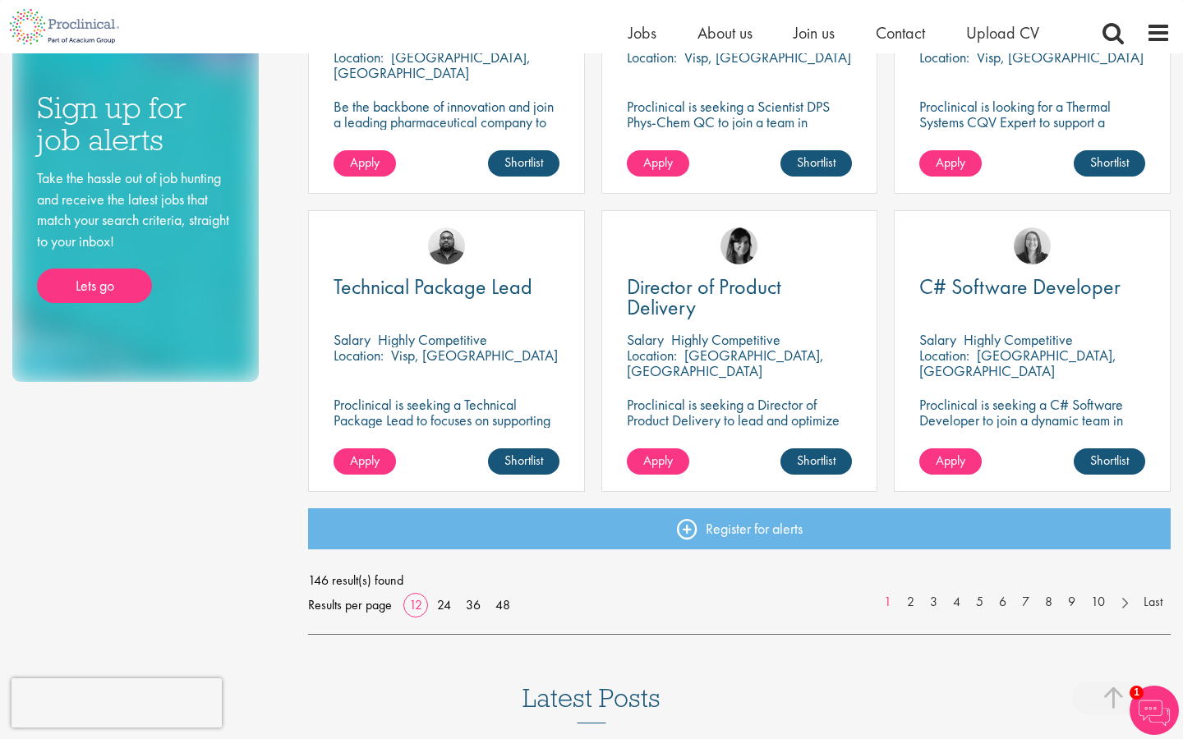
scroll to position [1057, 0]
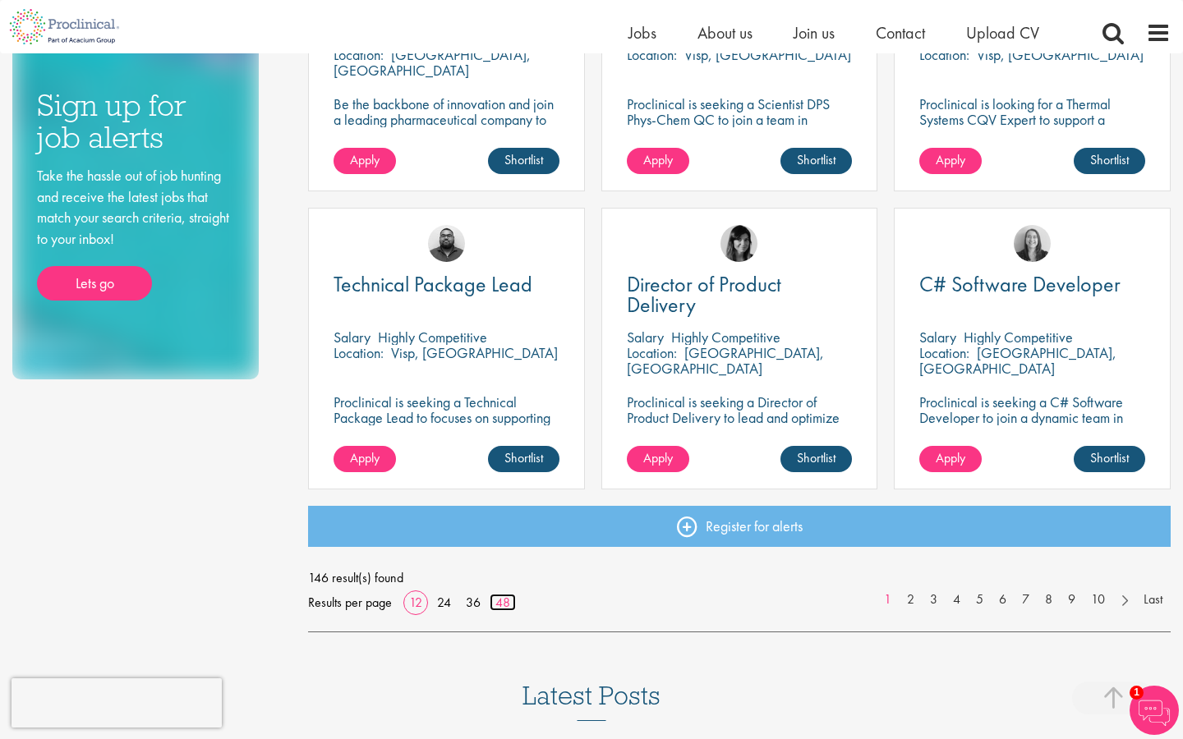
click at [502, 599] on link "48" at bounding box center [502, 602] width 26 height 17
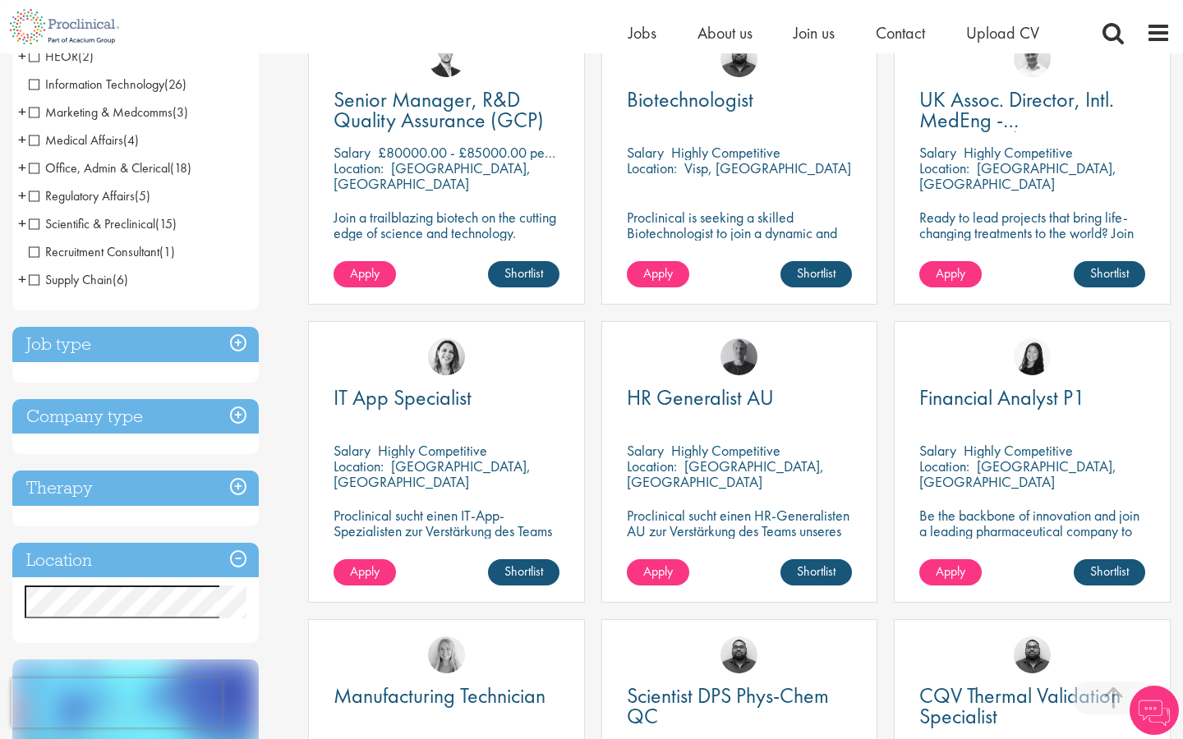
scroll to position [356, 0]
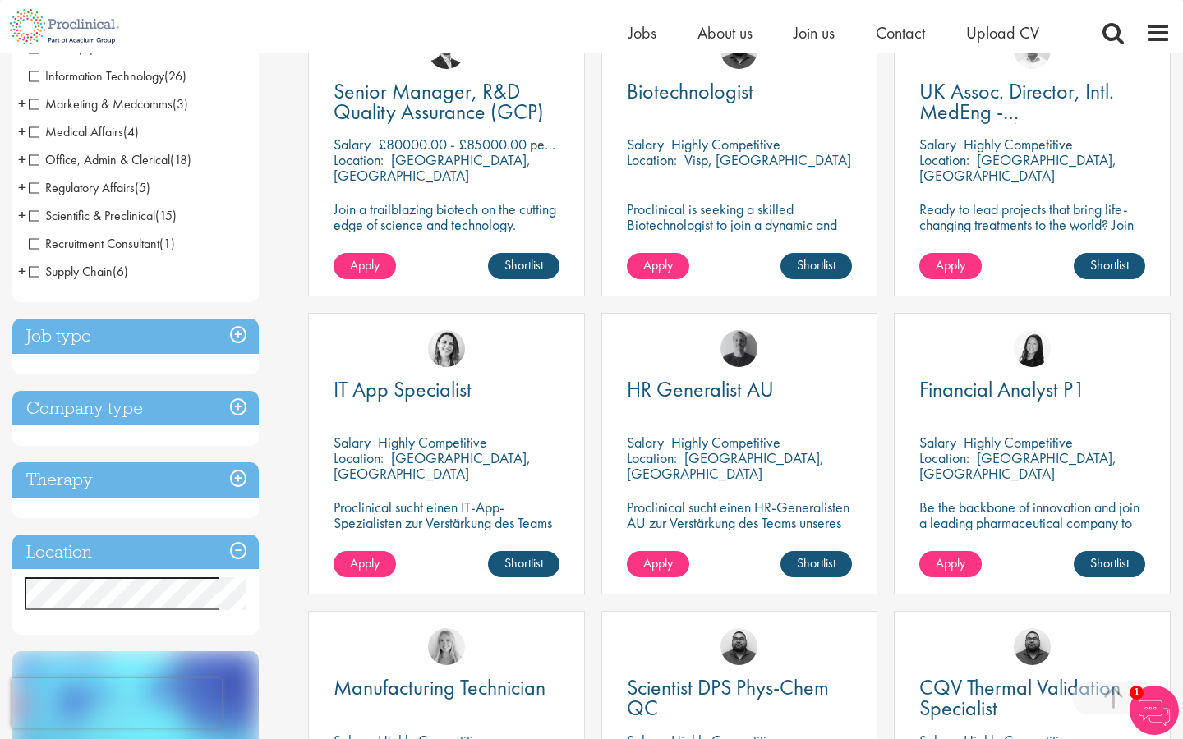
click at [238, 328] on h3 "Job type" at bounding box center [135, 336] width 246 height 35
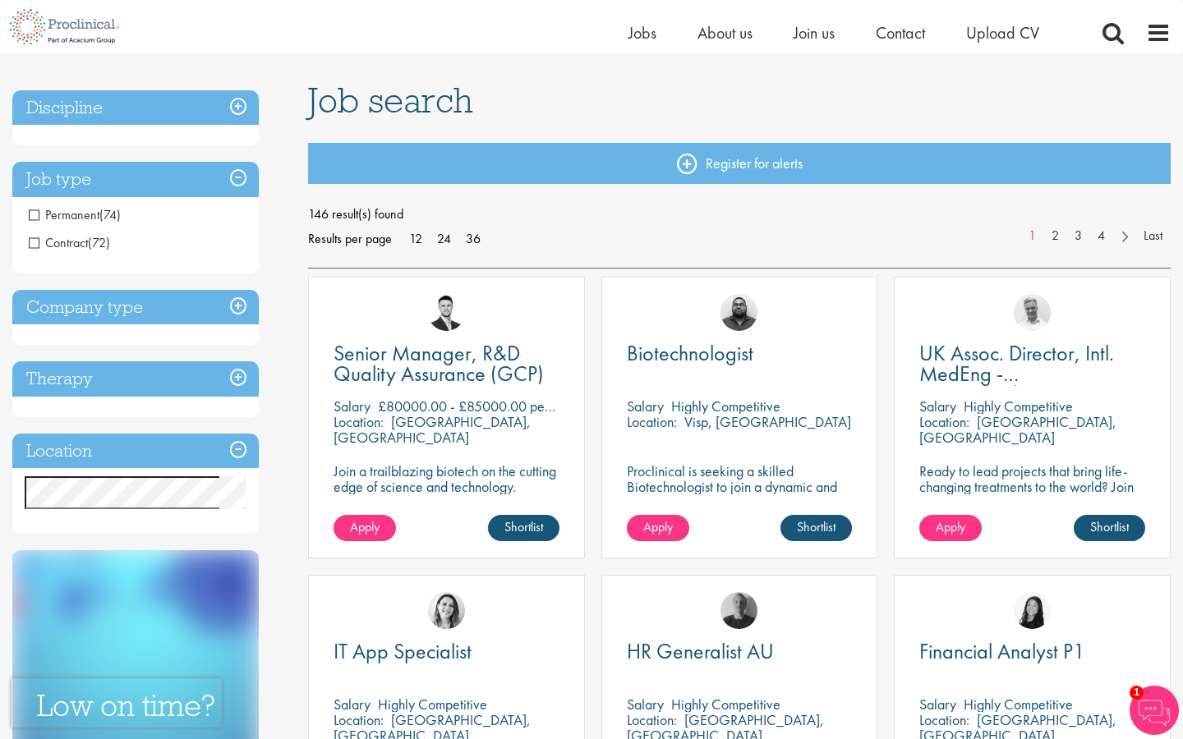
scroll to position [94, 0]
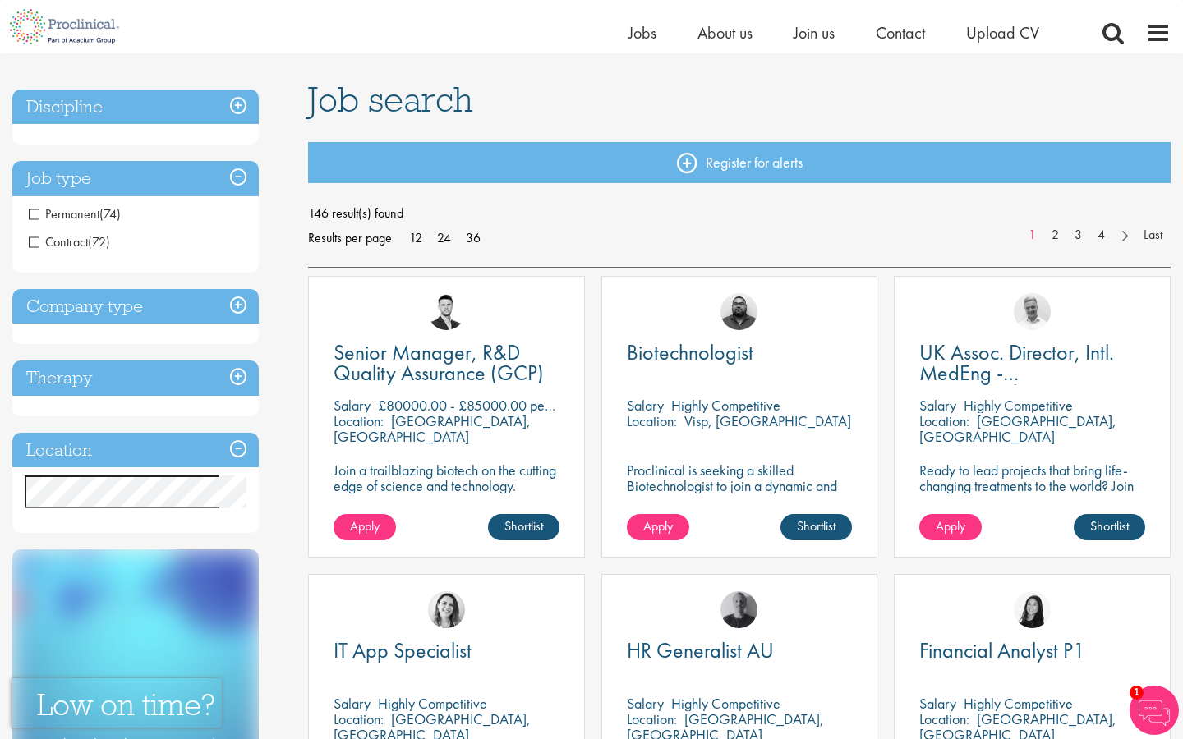
click at [240, 459] on h3 "Location" at bounding box center [135, 450] width 246 height 35
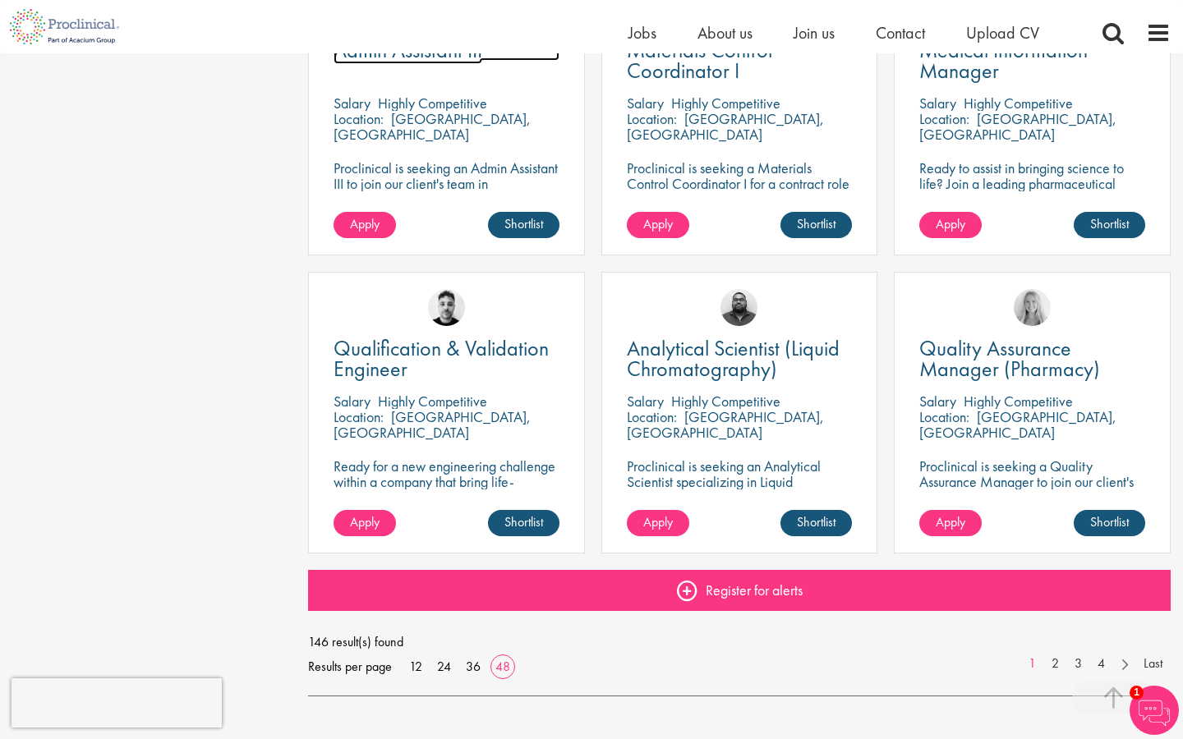
scroll to position [4595, 0]
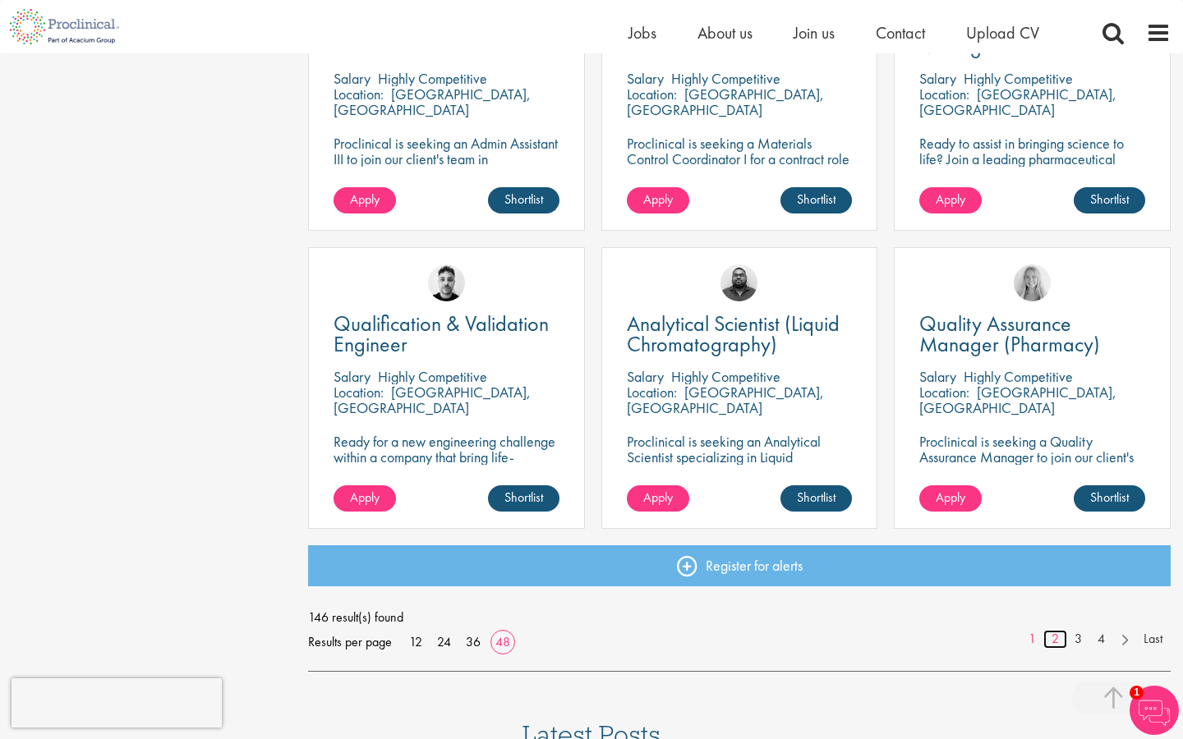
click at [1049, 636] on link "2" at bounding box center [1055, 639] width 24 height 19
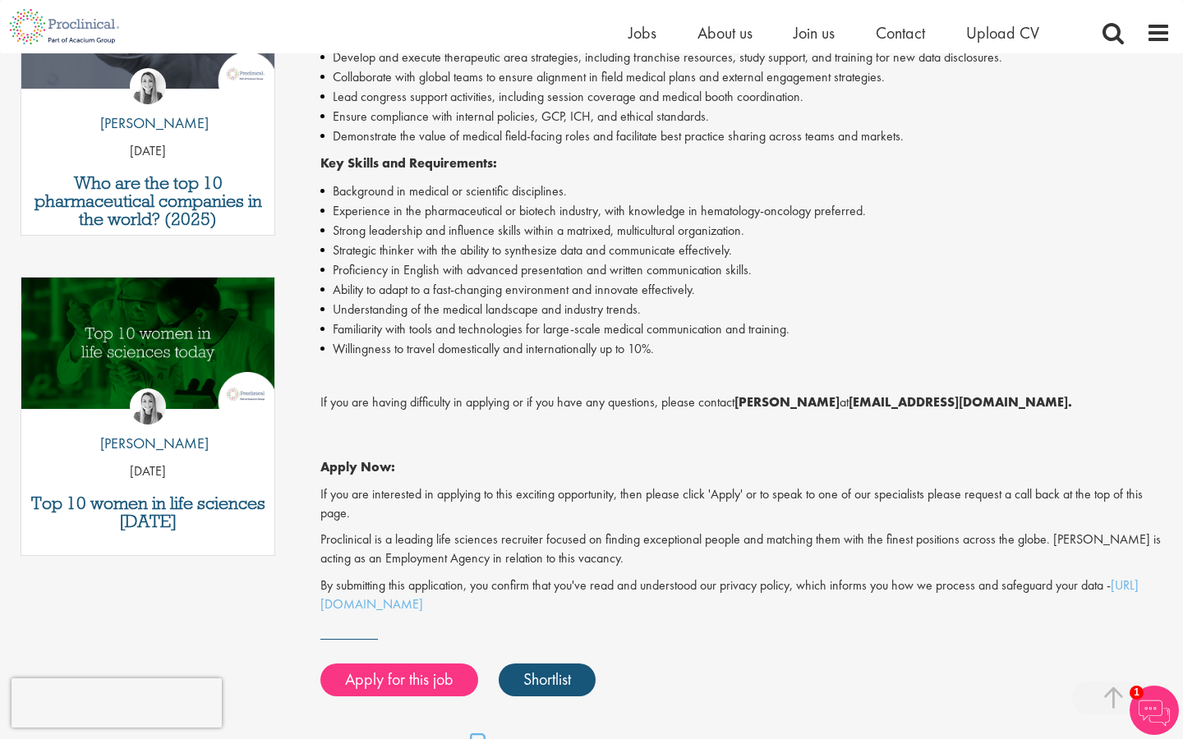
scroll to position [641, 0]
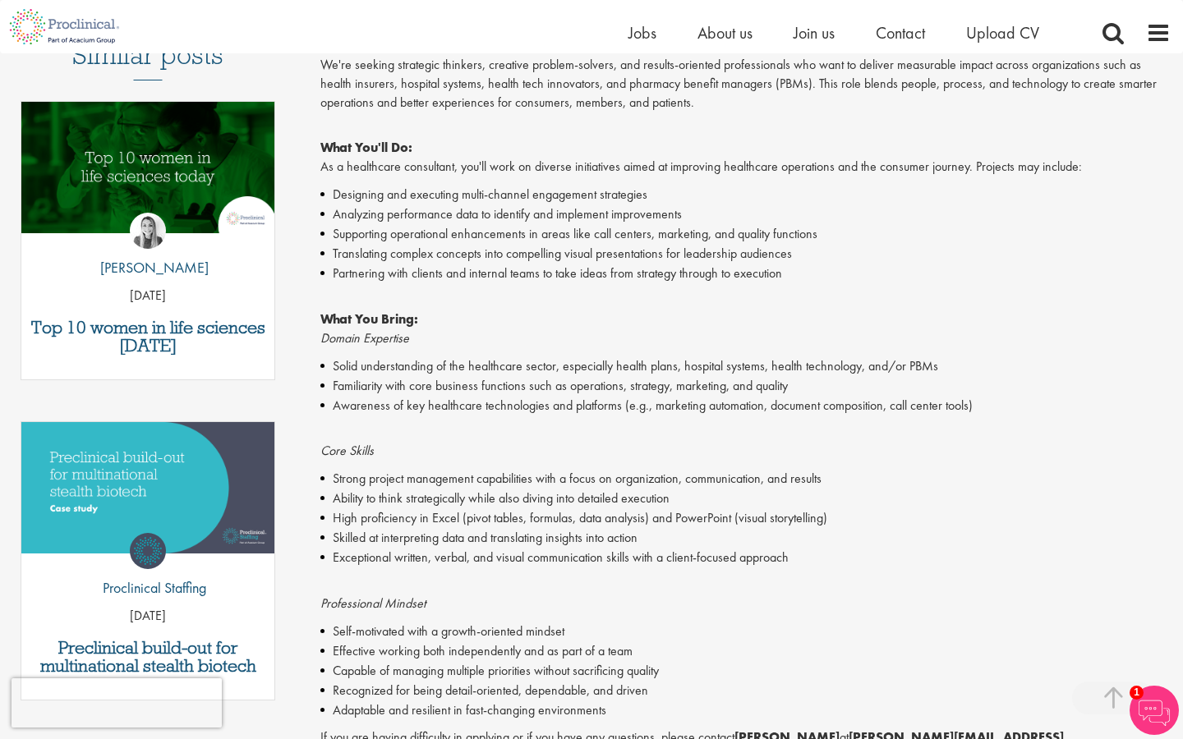
scroll to position [490, 0]
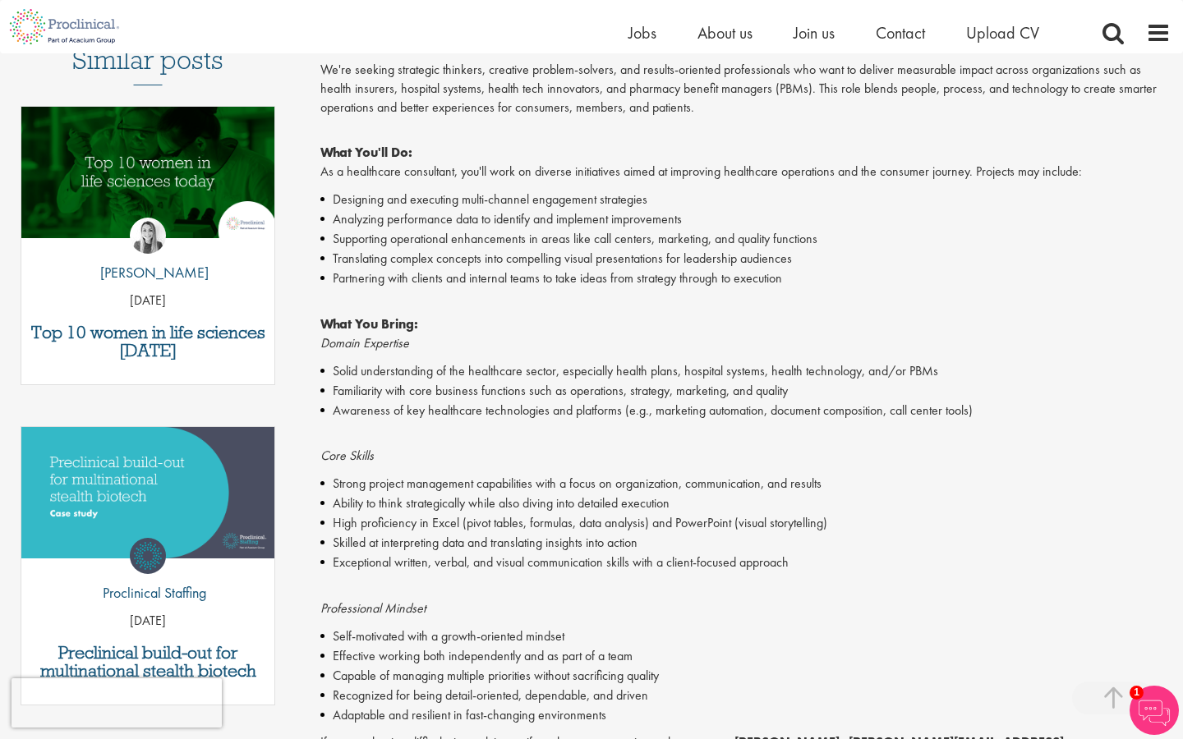
click at [470, 317] on p "What You Bring: Domain Expertise" at bounding box center [745, 324] width 850 height 57
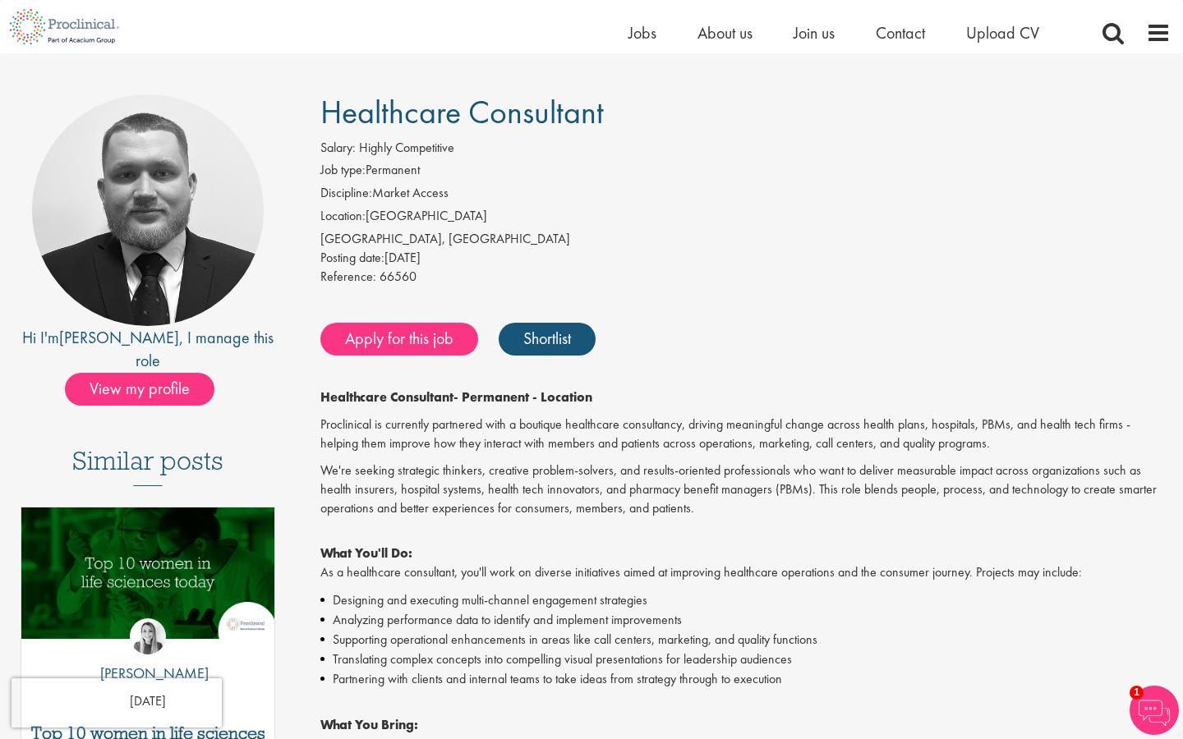
scroll to position [94, 0]
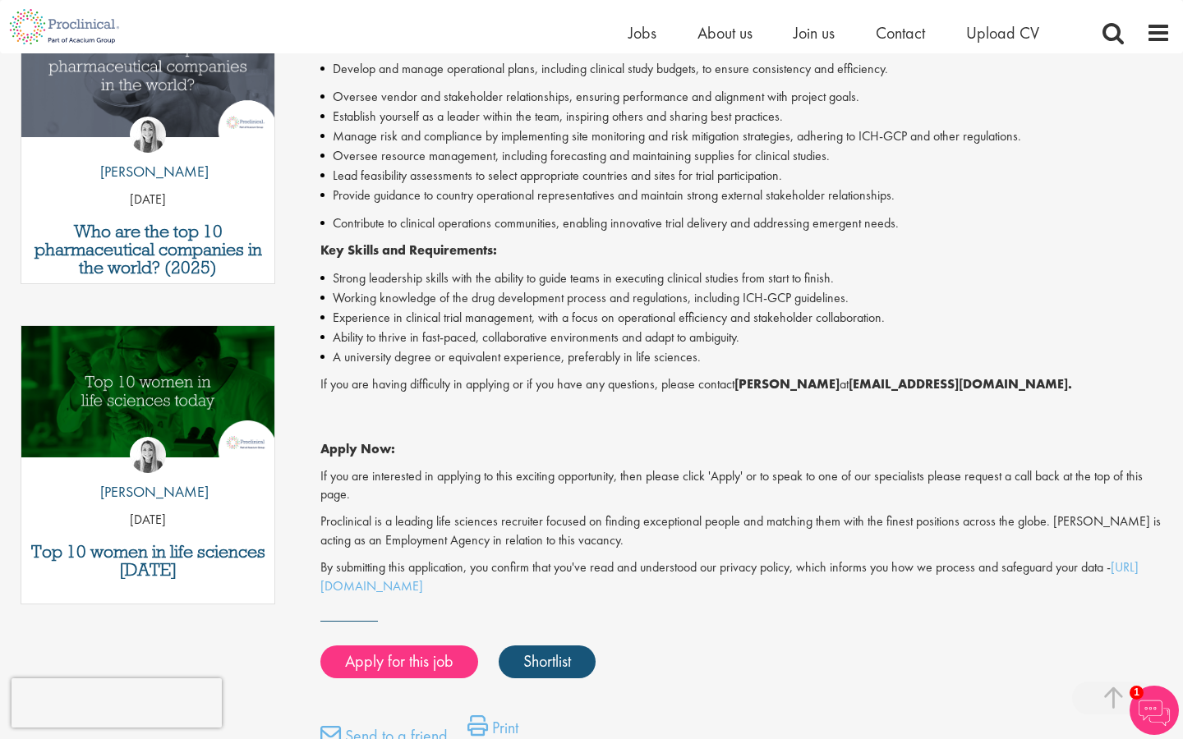
scroll to position [599, 0]
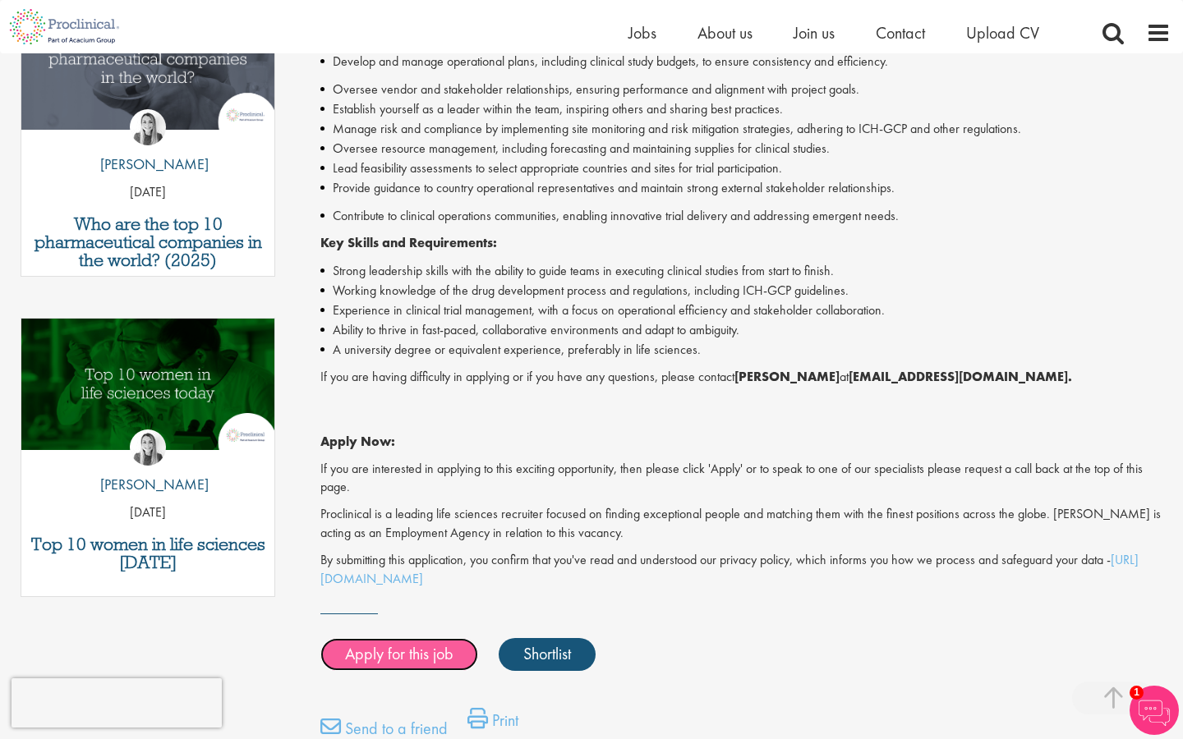
click at [411, 659] on link "Apply for this job" at bounding box center [399, 654] width 158 height 33
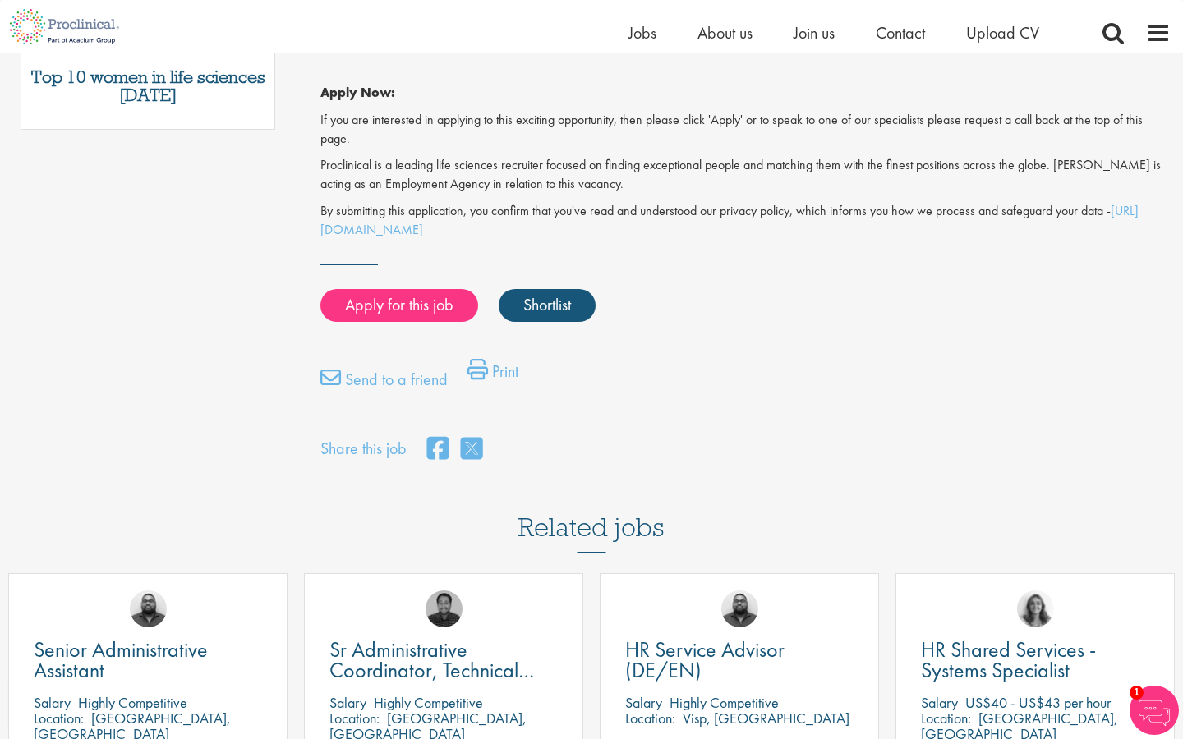
scroll to position [1101, 0]
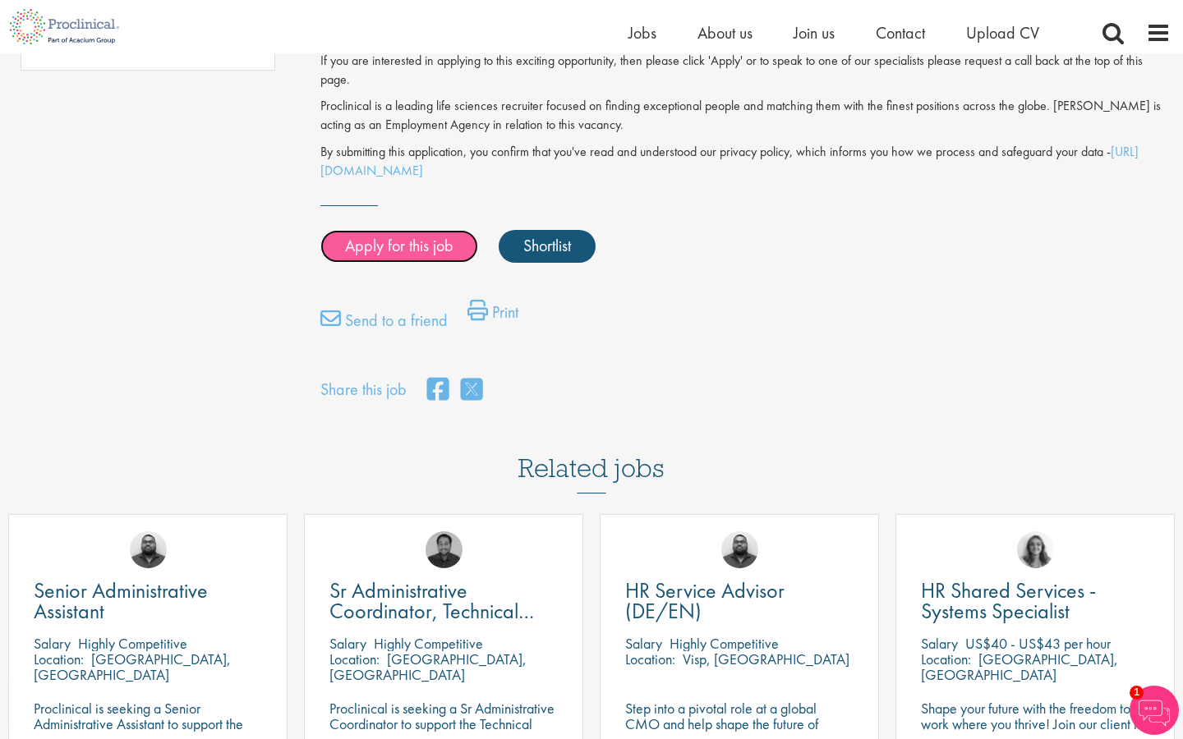
click at [463, 249] on link "Apply for this job" at bounding box center [399, 246] width 158 height 33
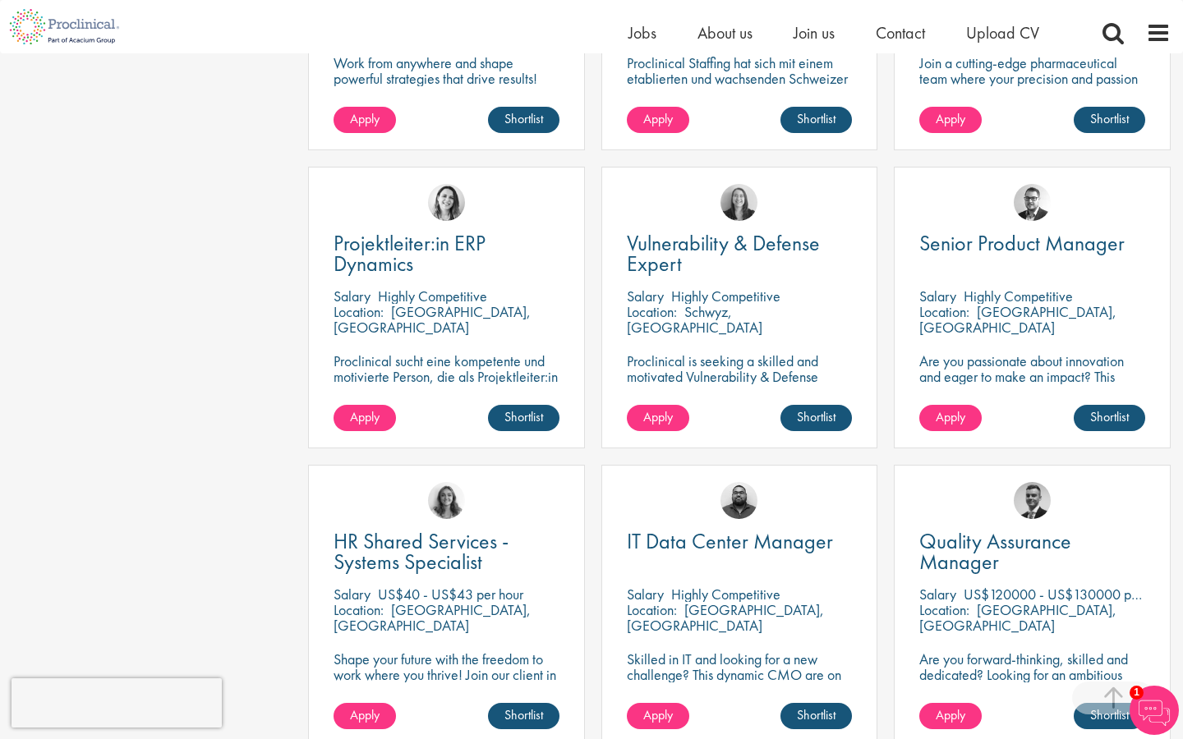
scroll to position [3286, 0]
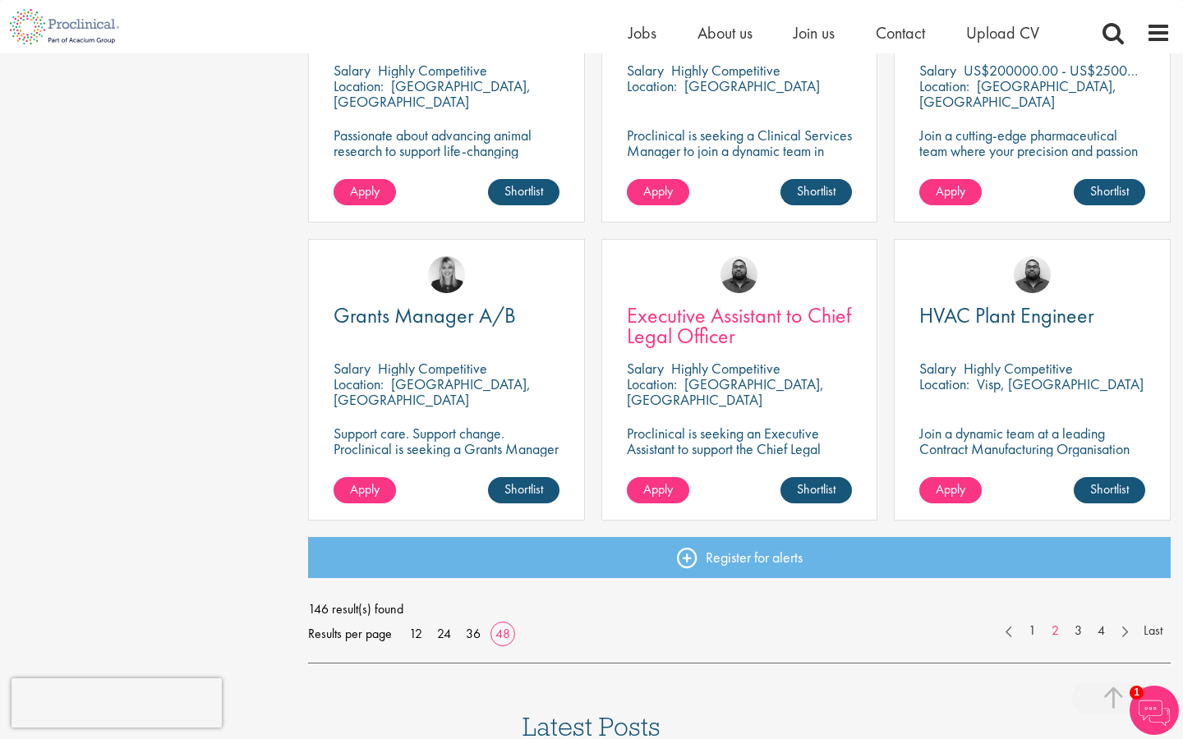
scroll to position [4607, 0]
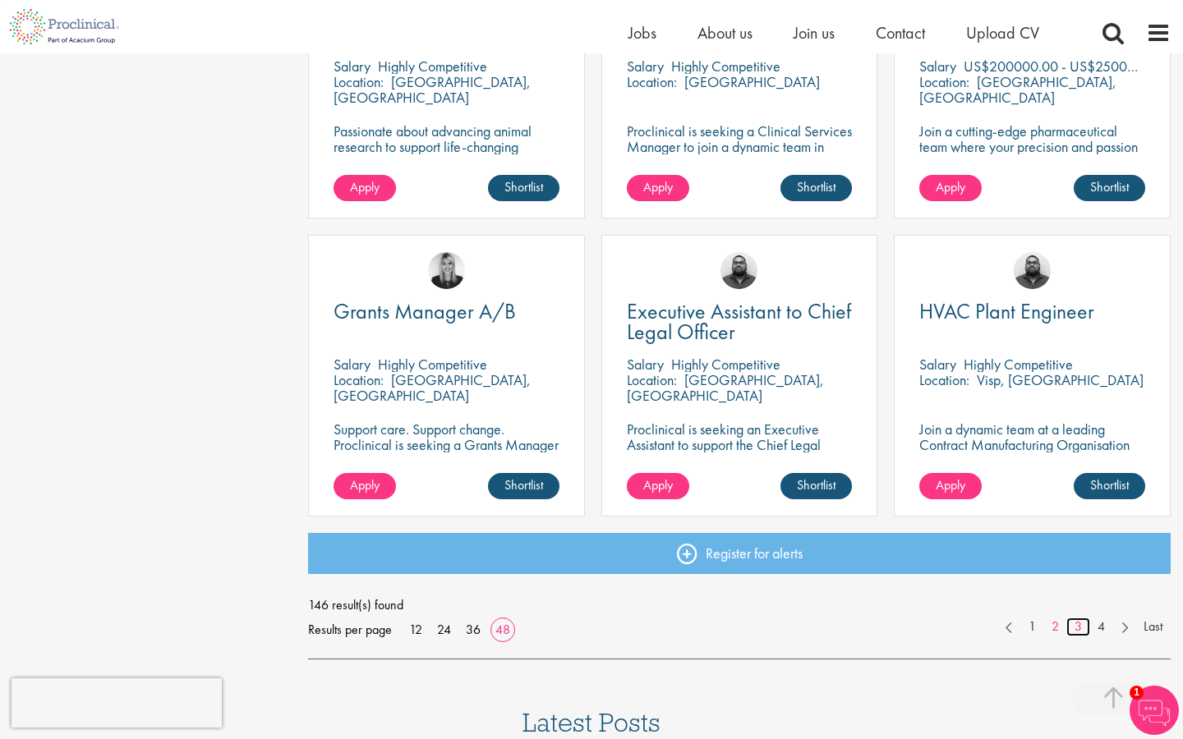
click at [1073, 631] on link "3" at bounding box center [1078, 627] width 24 height 19
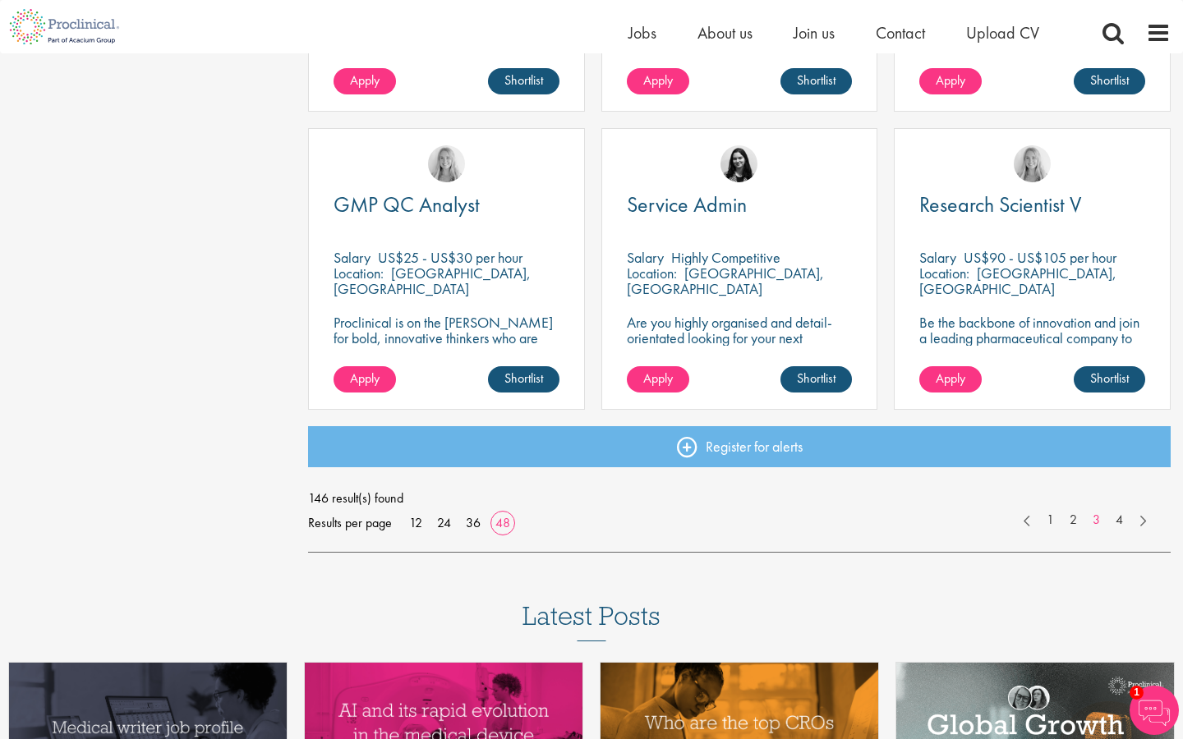
scroll to position [4715, 0]
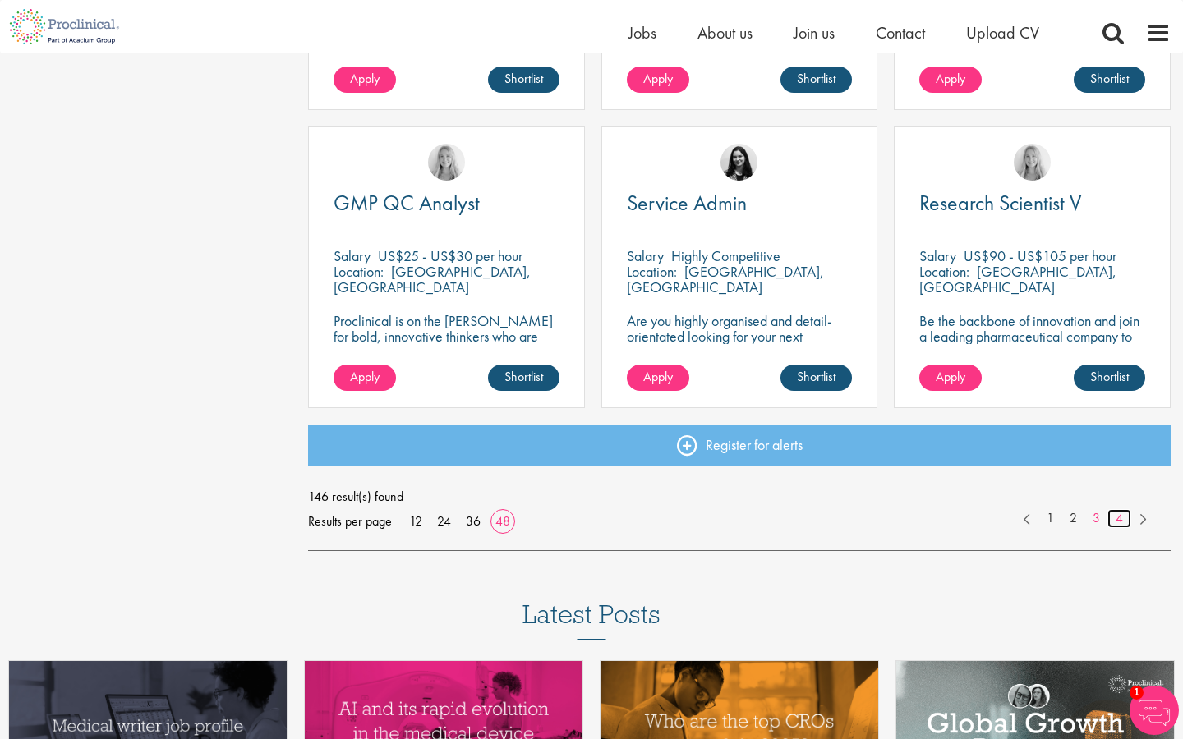
click at [1124, 525] on link "4" at bounding box center [1119, 518] width 24 height 19
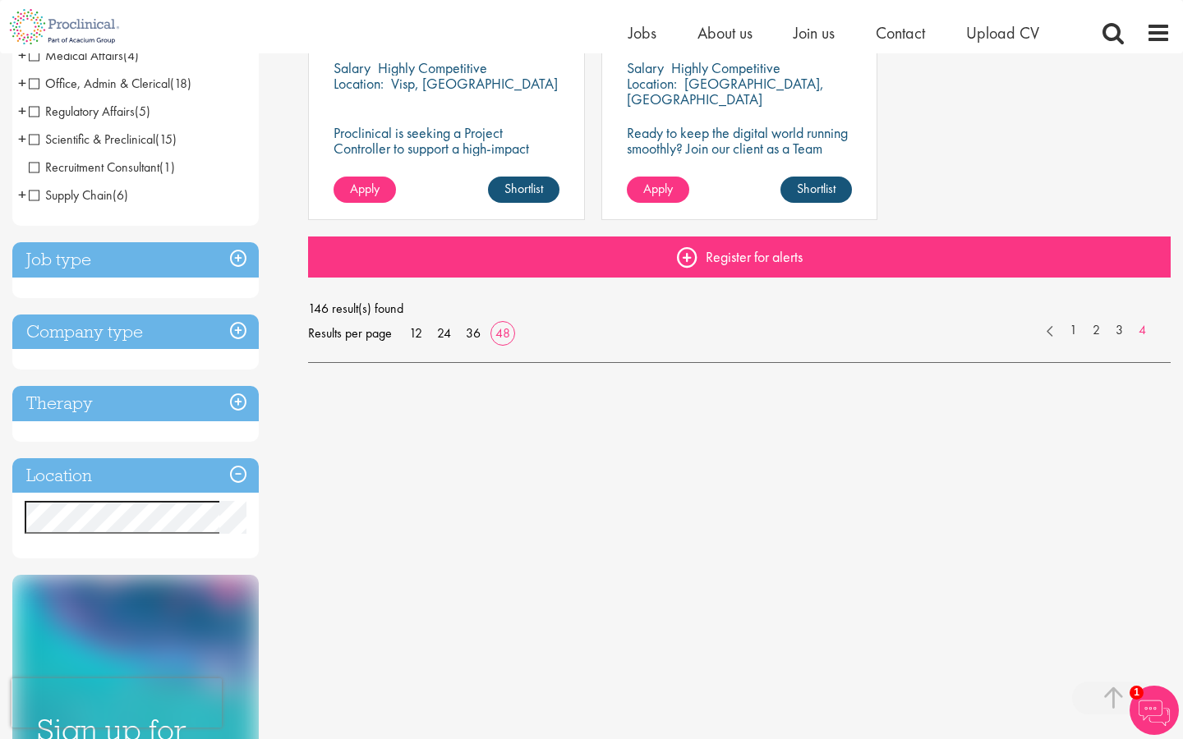
scroll to position [485, 0]
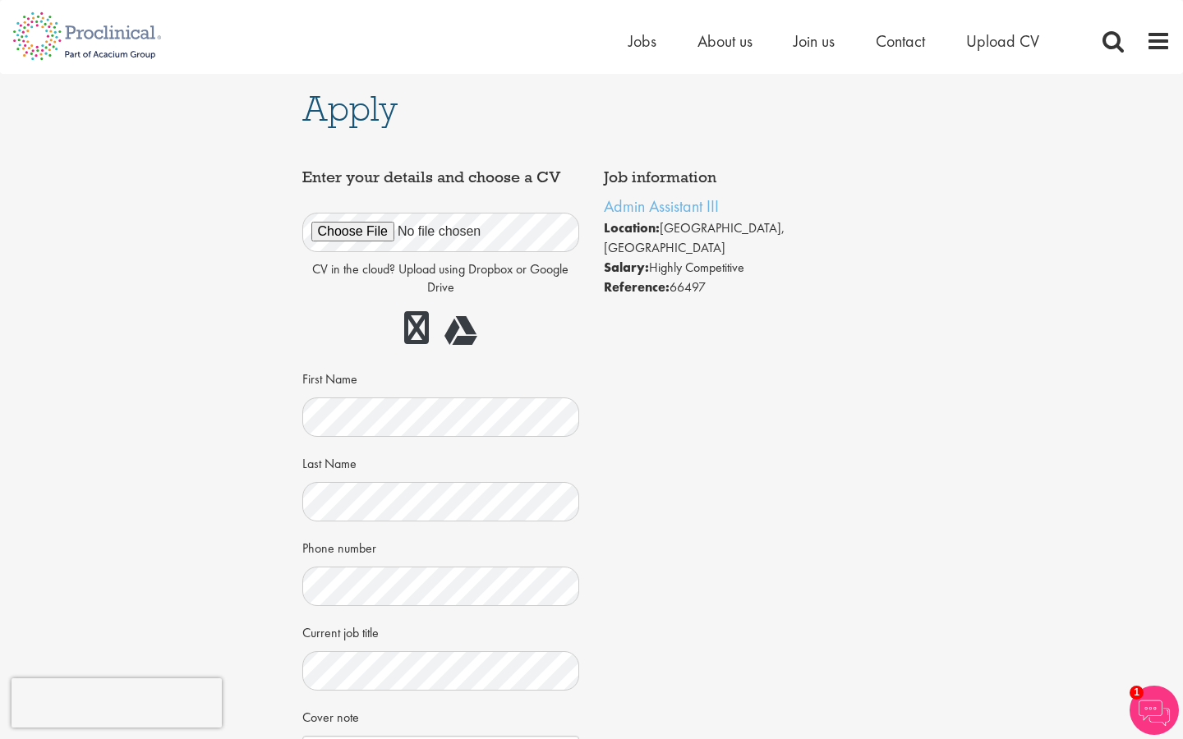
click at [523, 438] on div "CV in the cloud? Upload using Dropbox or Google Drive First Name Last Name Phon…" at bounding box center [441, 487] width 253 height 586
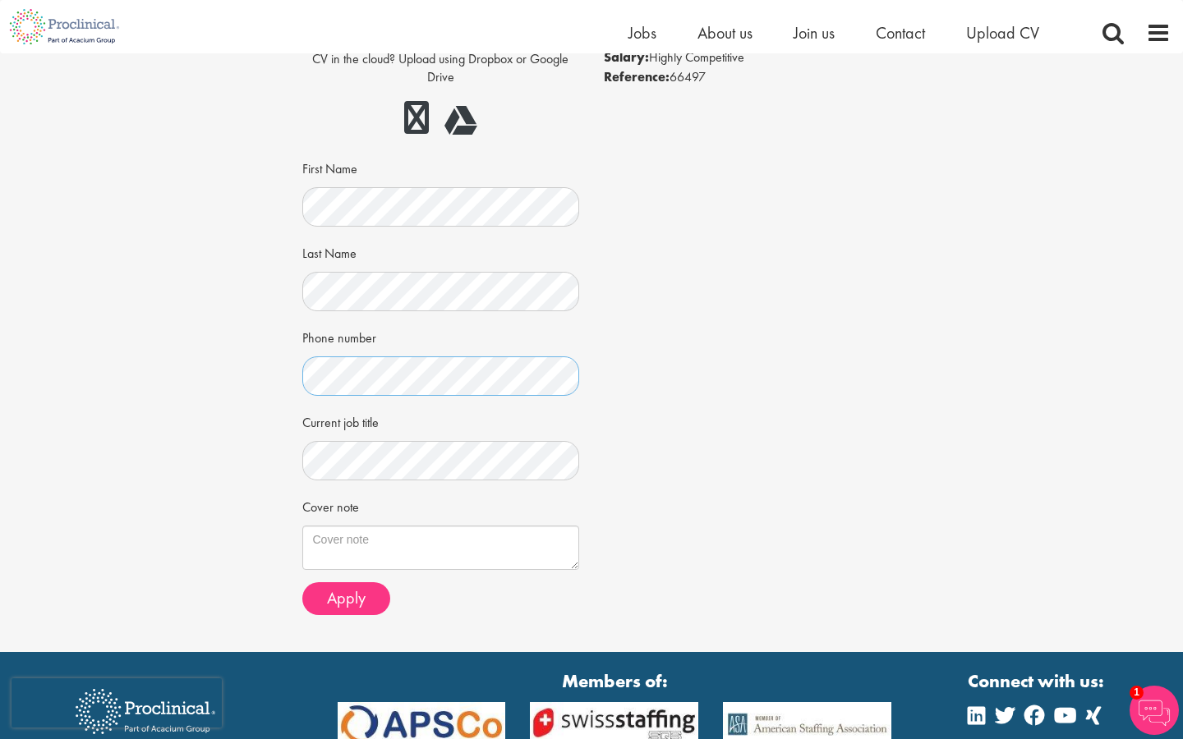
scroll to position [206, 0]
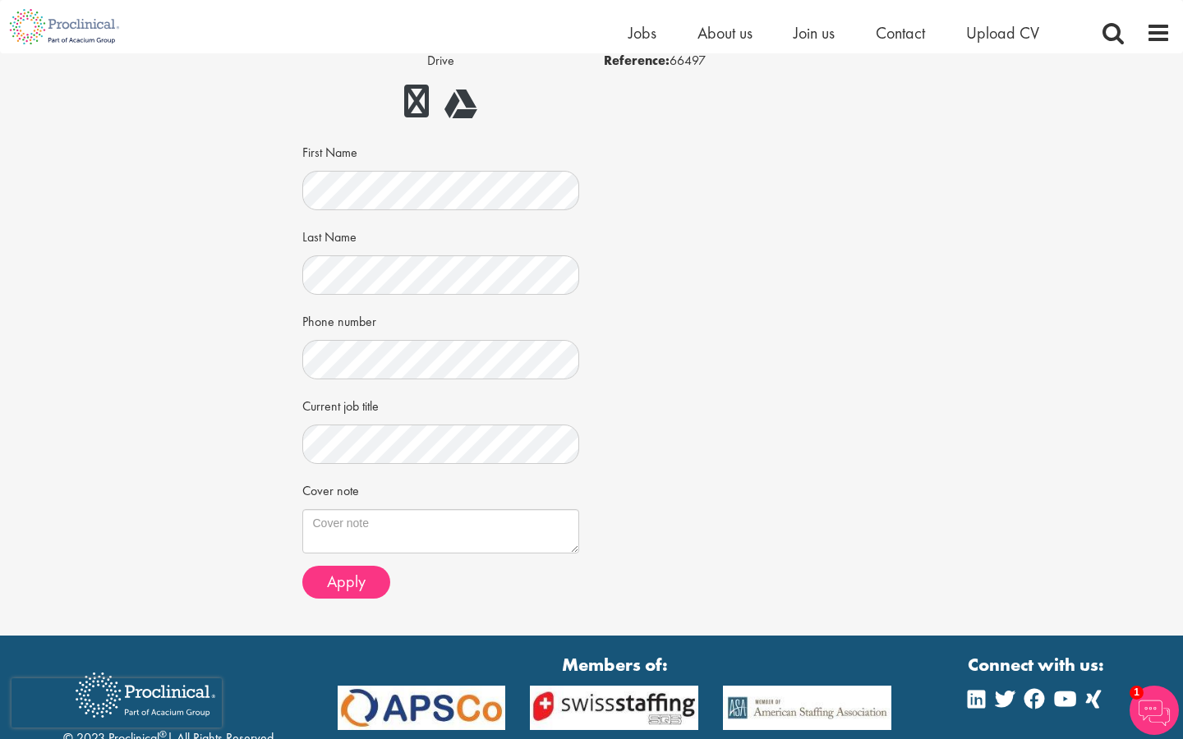
click at [365, 480] on div "Cover note" at bounding box center [441, 514] width 278 height 77
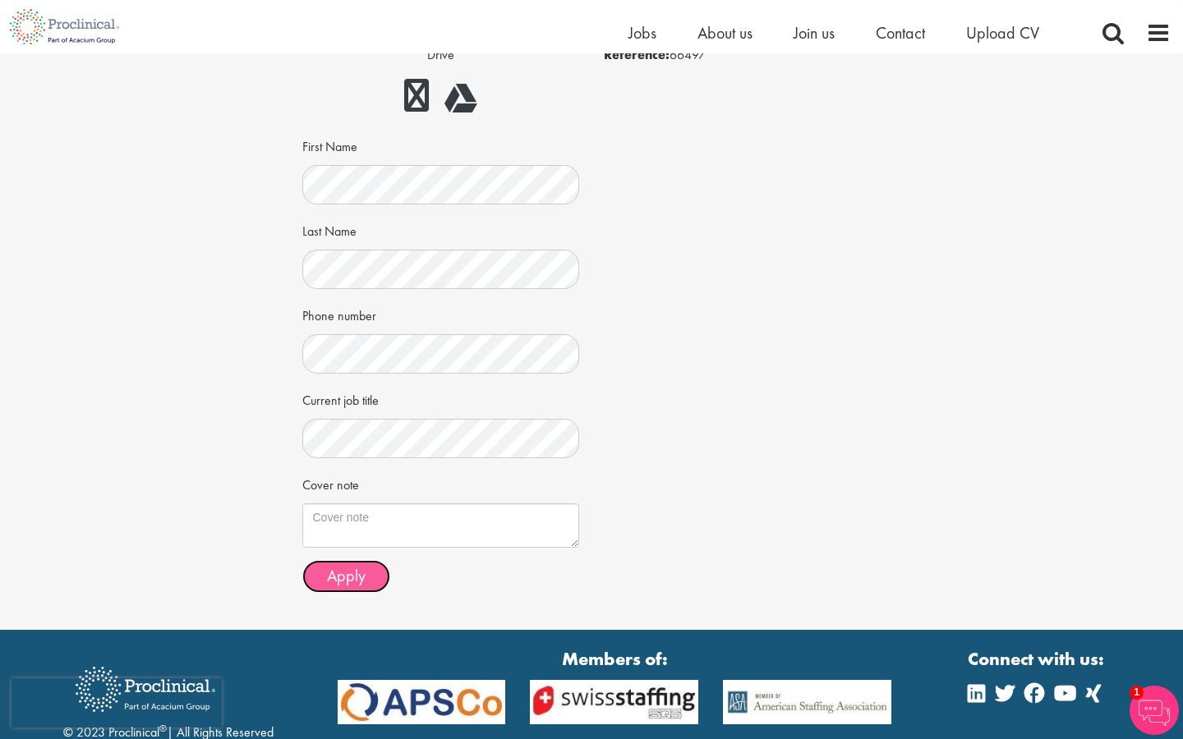
click at [356, 574] on span "Apply" at bounding box center [346, 575] width 39 height 21
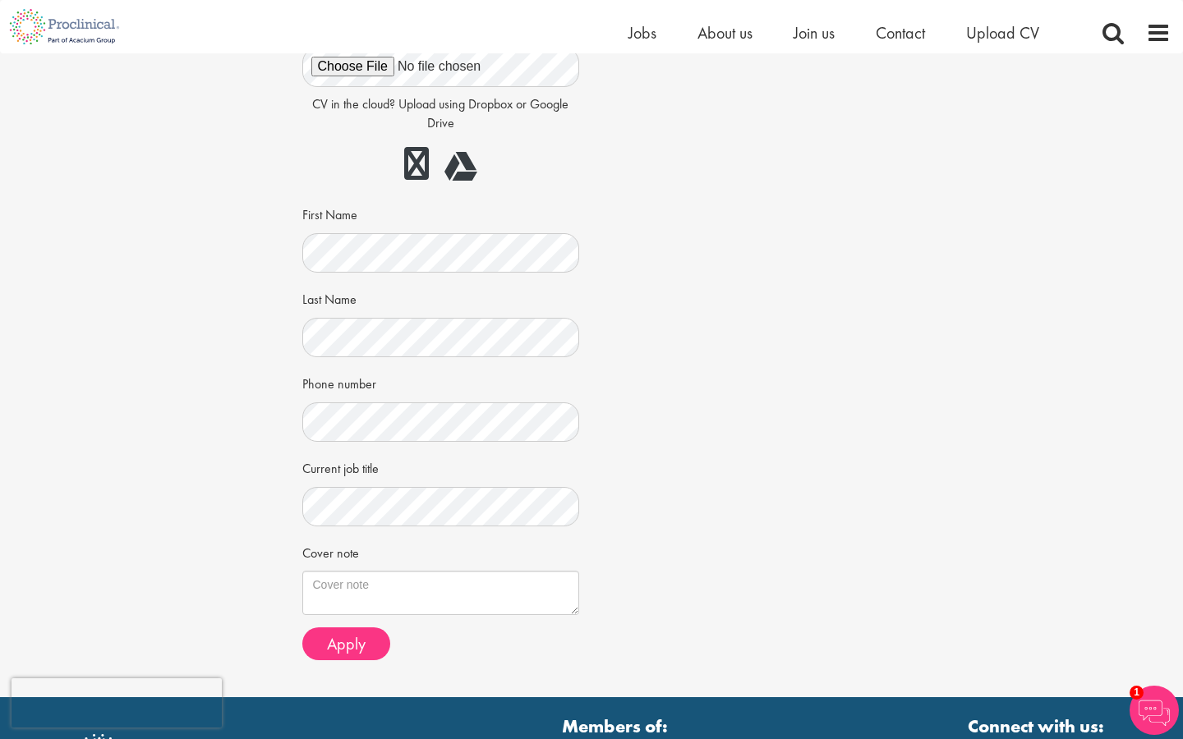
scroll to position [229, 0]
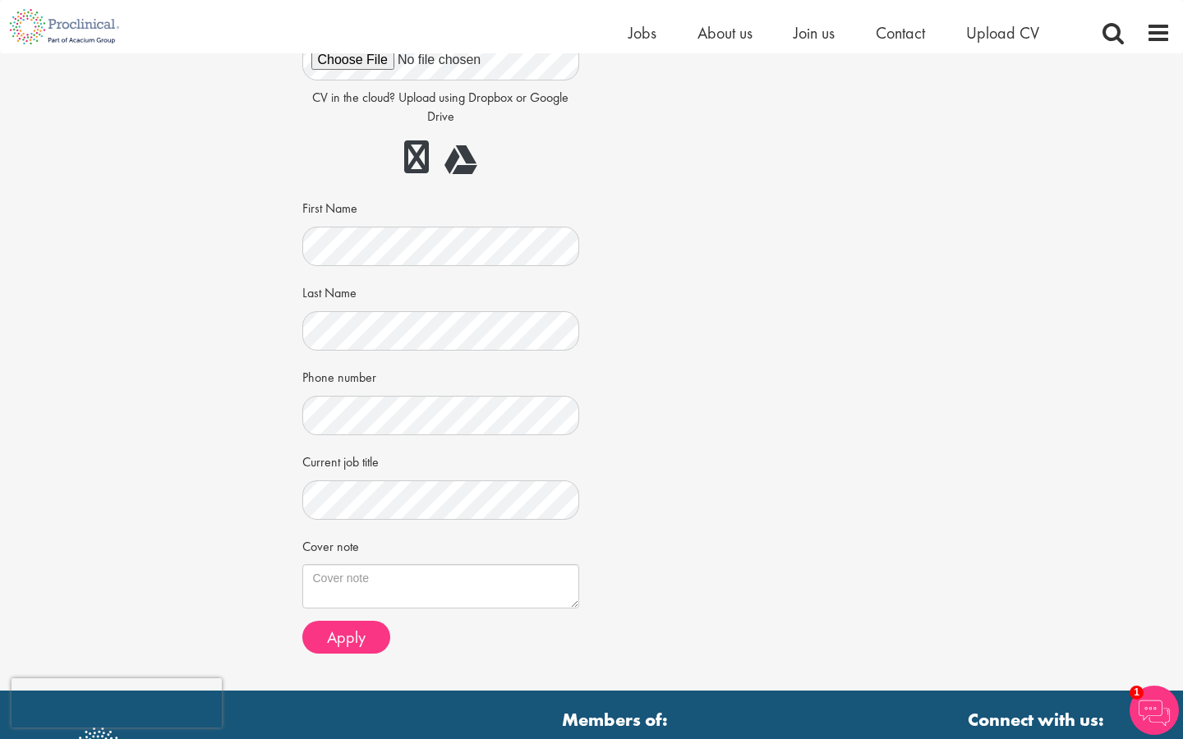
click at [420, 452] on div "Current job title" at bounding box center [441, 484] width 278 height 72
click at [363, 636] on span "Apply" at bounding box center [346, 637] width 39 height 21
